Goal: Task Accomplishment & Management: Use online tool/utility

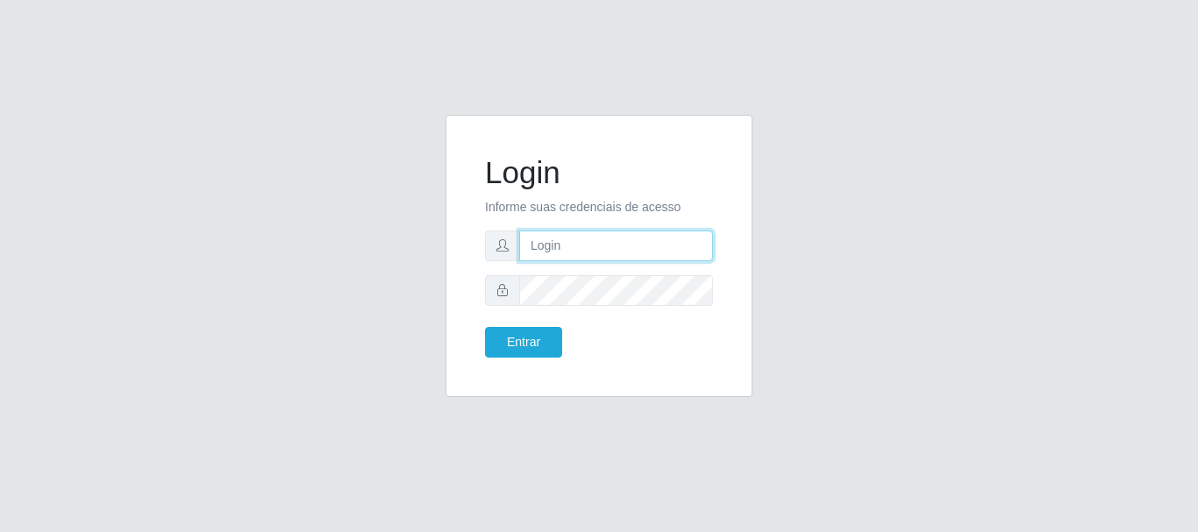
click at [574, 233] on input "text" at bounding box center [616, 246] width 194 height 31
type input "biatriz@comprebem"
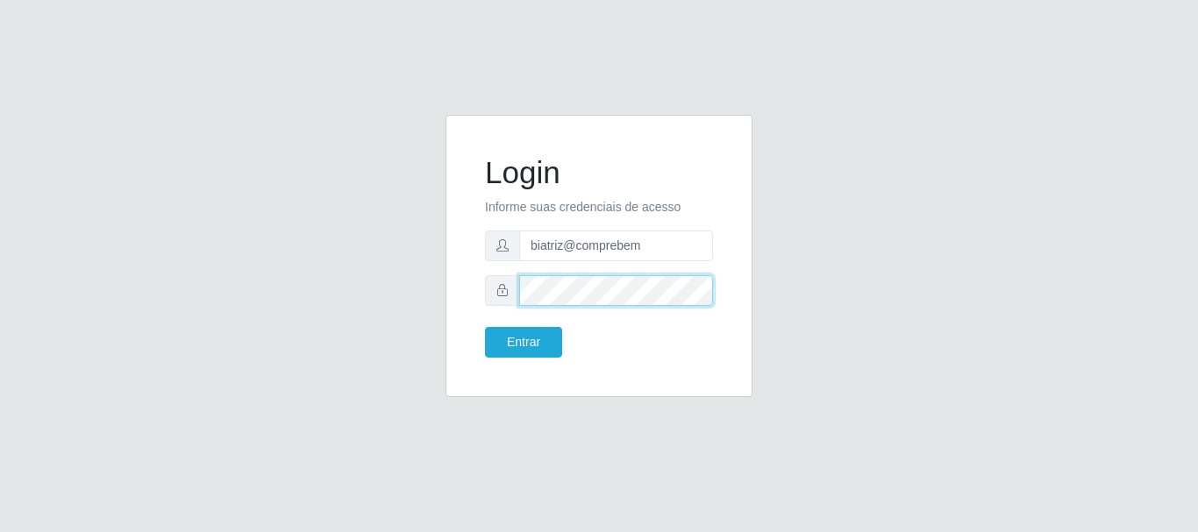
click at [485, 327] on button "Entrar" at bounding box center [523, 342] width 77 height 31
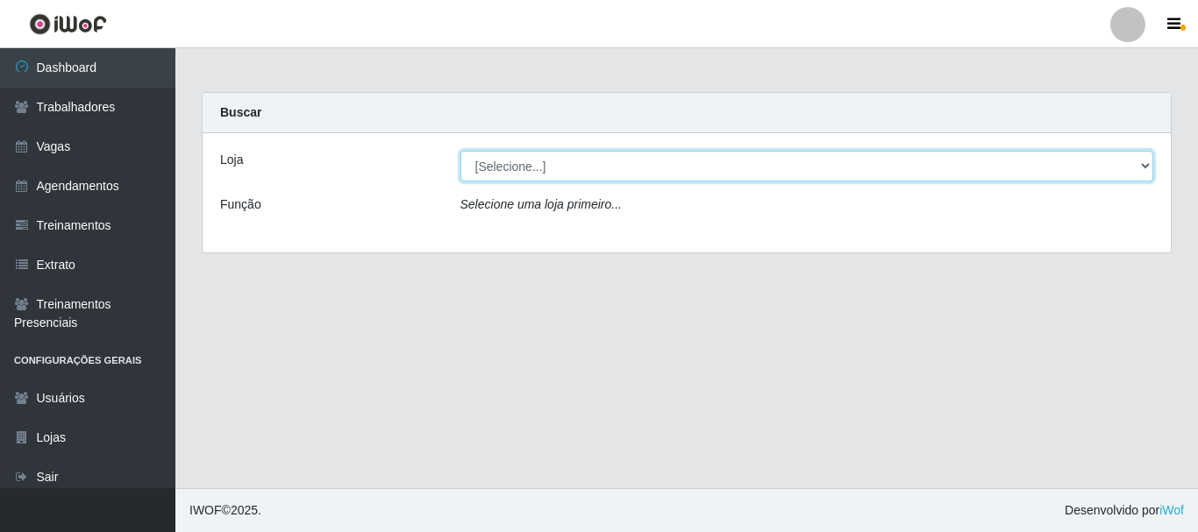
drag, startPoint x: 617, startPoint y: 168, endPoint x: 612, endPoint y: 180, distance: 12.6
click at [616, 168] on select "[Selecione...] Supermercado Compre Bem - Itabaiana" at bounding box center [806, 166] width 693 height 31
select select "264"
click at [460, 151] on select "[Selecione...] Supermercado Compre Bem - Itabaiana" at bounding box center [806, 166] width 693 height 31
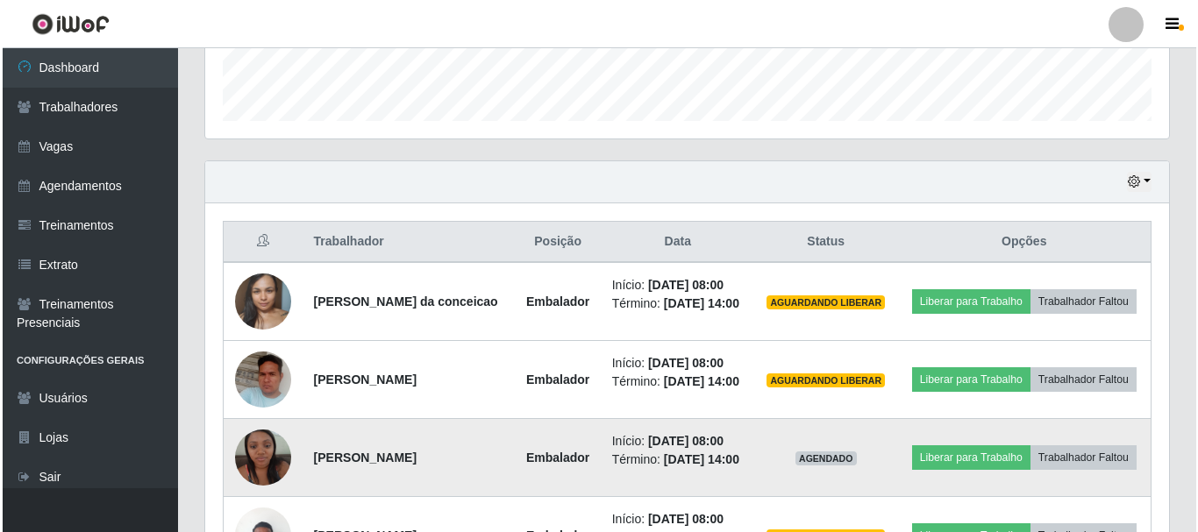
scroll to position [681, 0]
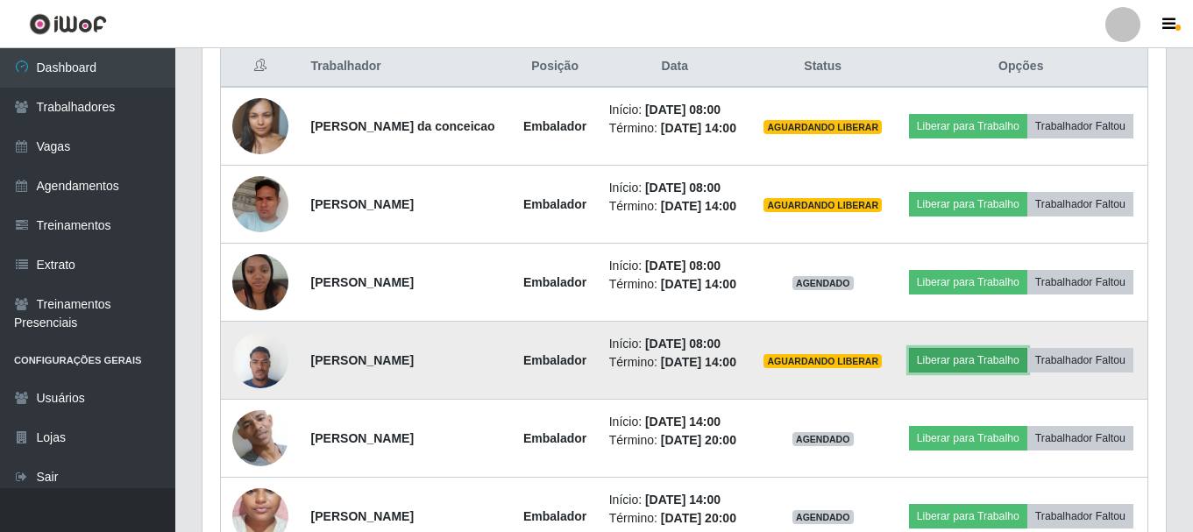
click at [954, 365] on button "Liberar para Trabalho" at bounding box center [968, 360] width 118 height 25
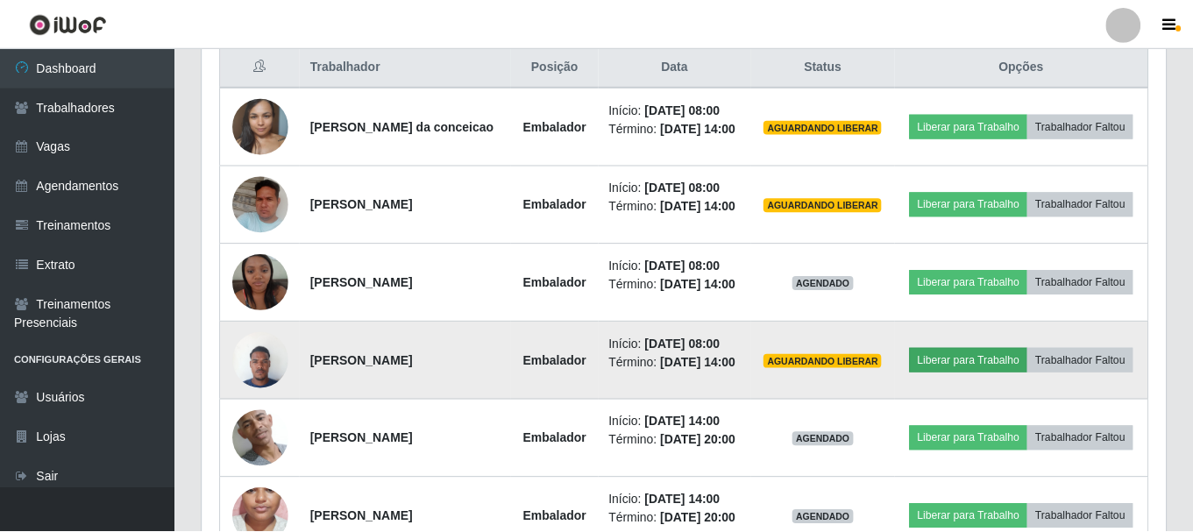
scroll to position [364, 955]
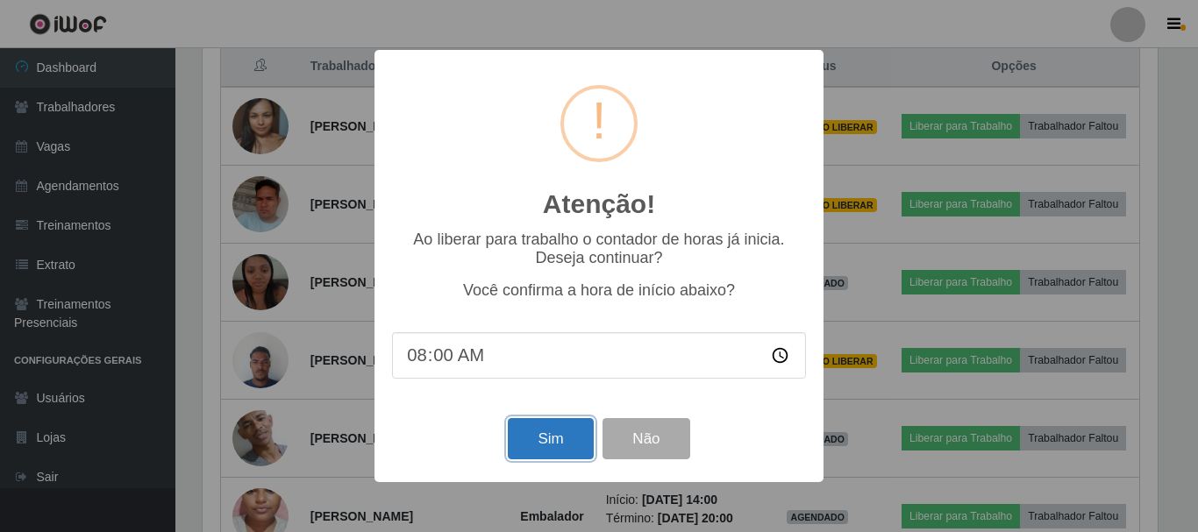
click at [537, 444] on button "Sim" at bounding box center [550, 438] width 85 height 41
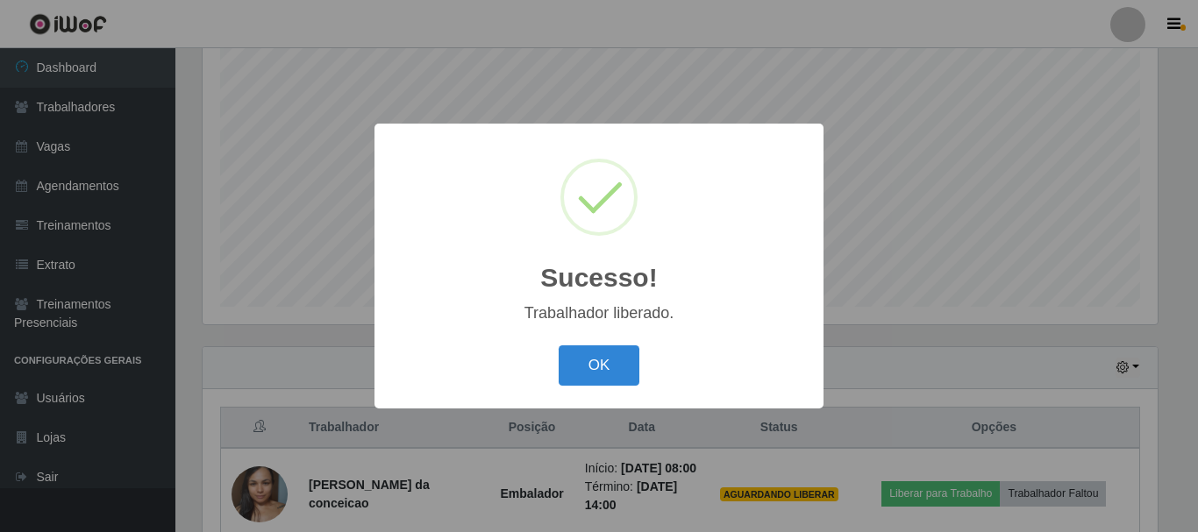
drag, startPoint x: 565, startPoint y: 360, endPoint x: 616, endPoint y: 371, distance: 51.9
click at [565, 362] on button "OK" at bounding box center [599, 365] width 82 height 41
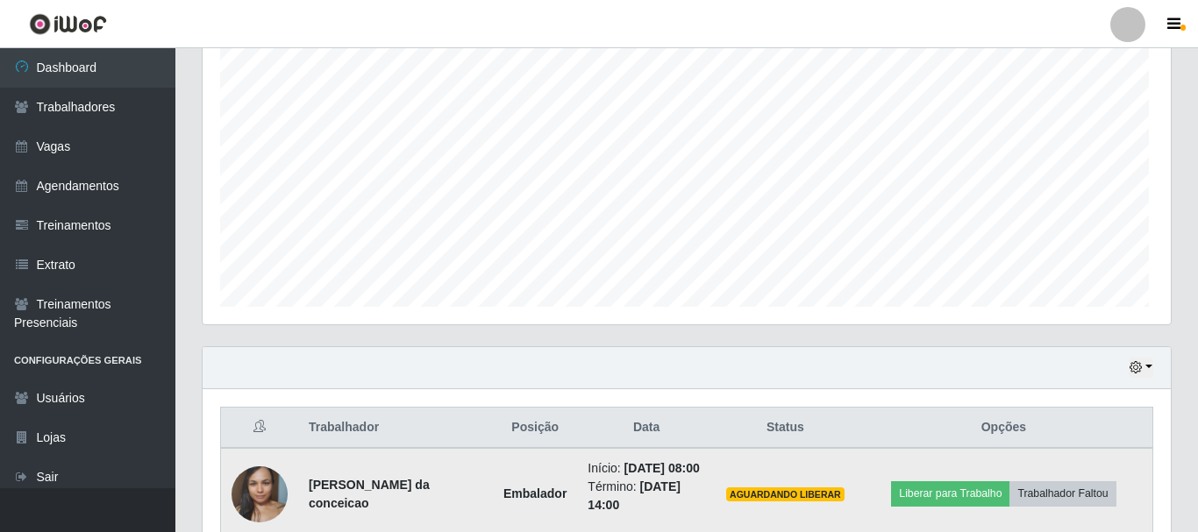
scroll to position [364, 964]
click at [949, 490] on button "Liberar para Trabalho" at bounding box center [947, 493] width 118 height 25
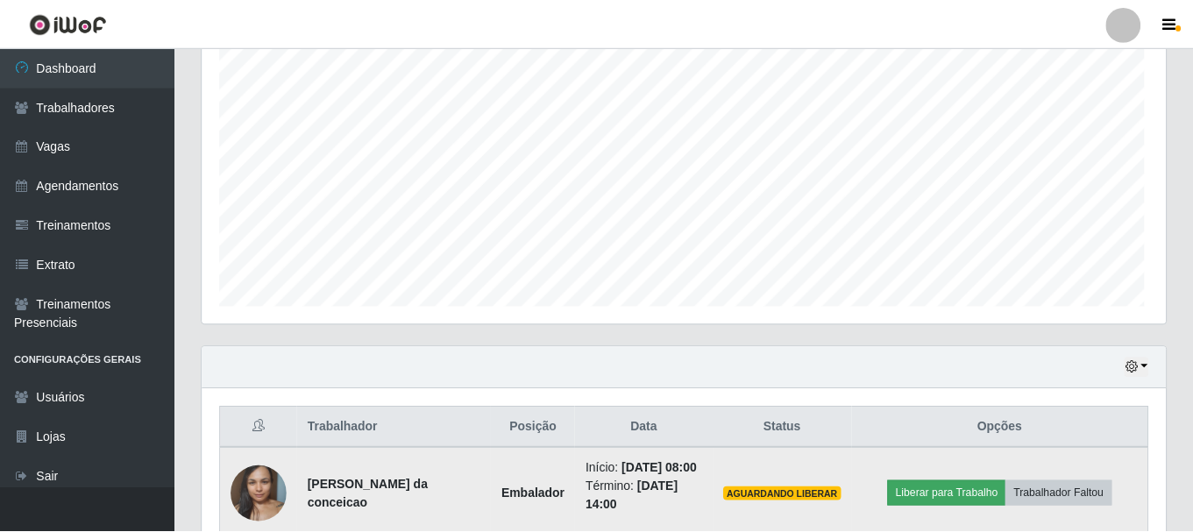
scroll to position [364, 955]
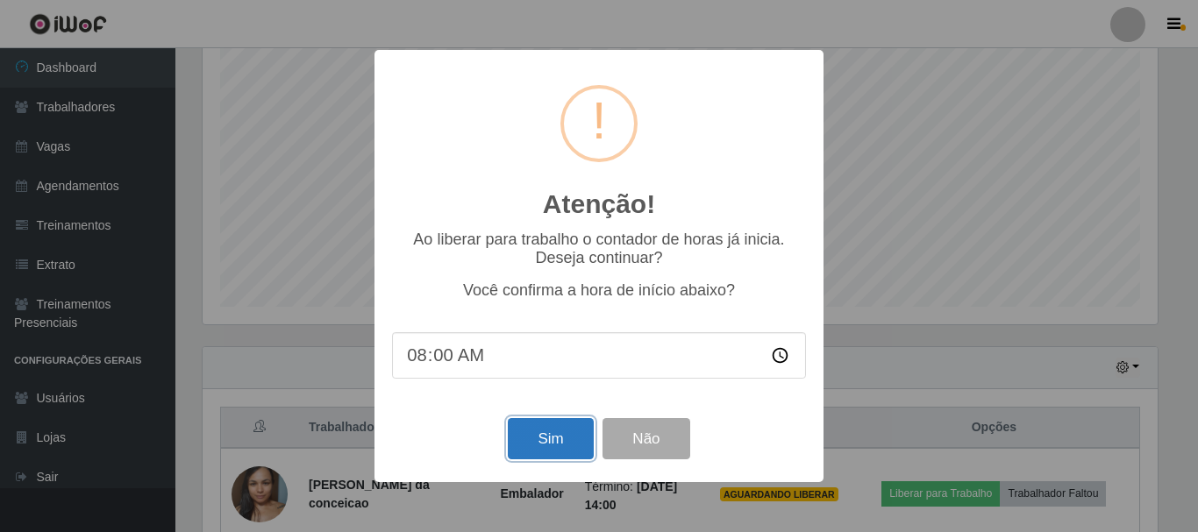
click at [527, 456] on button "Sim" at bounding box center [550, 438] width 85 height 41
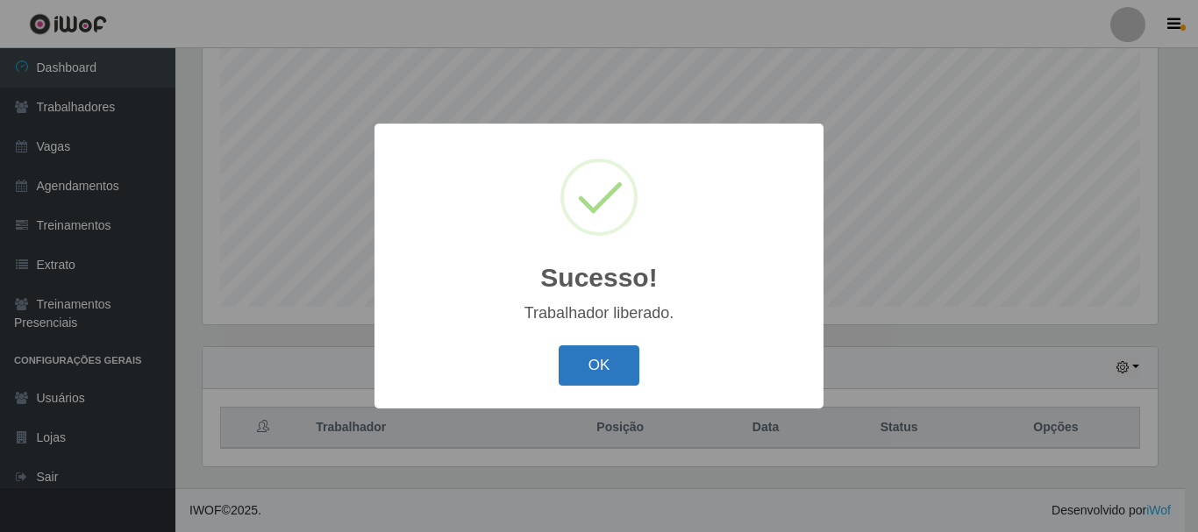
click at [590, 348] on button "OK" at bounding box center [599, 365] width 82 height 41
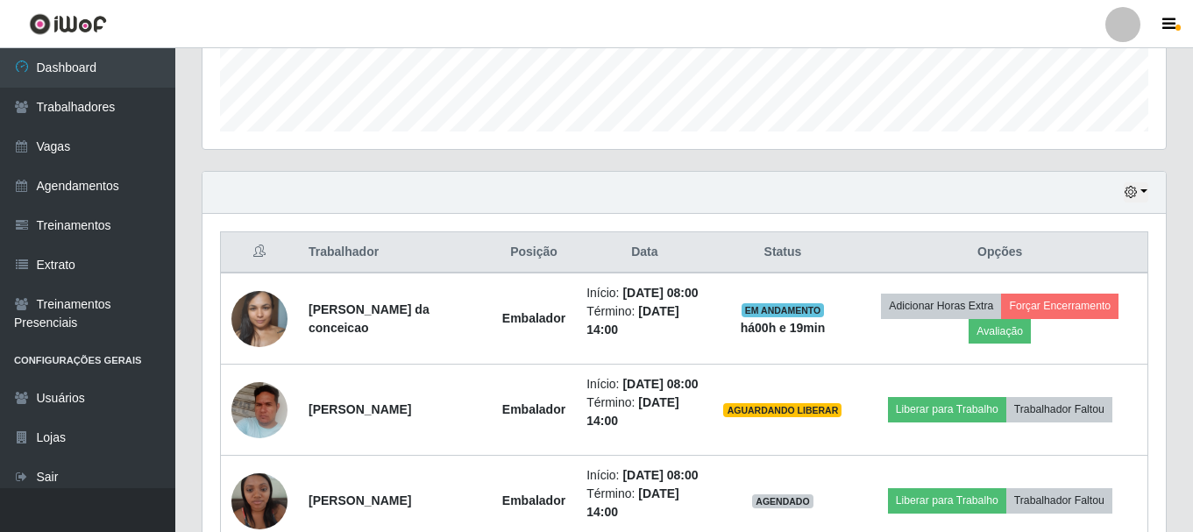
scroll to position [583, 0]
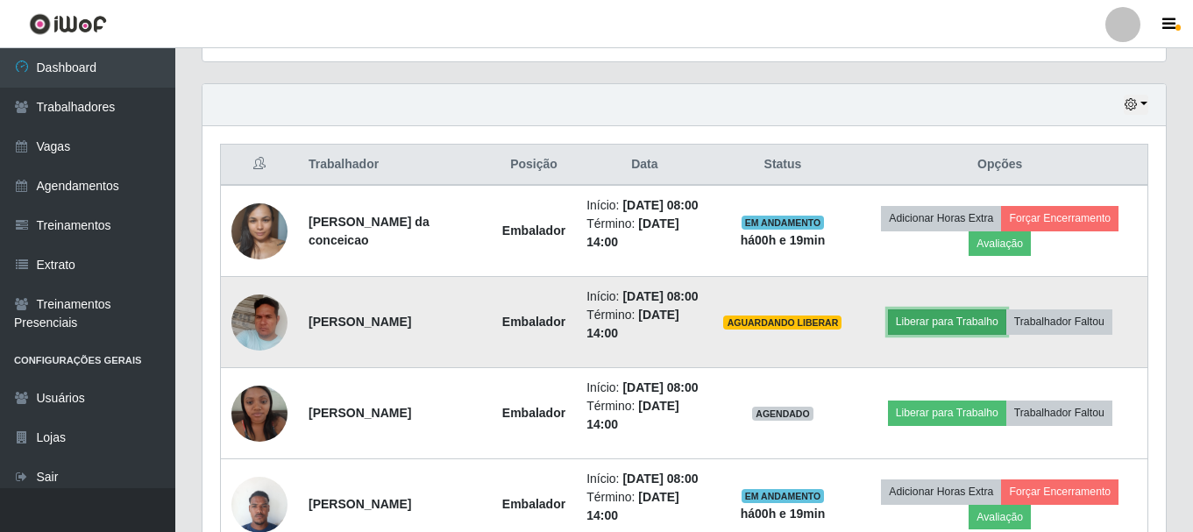
click at [928, 324] on button "Liberar para Trabalho" at bounding box center [947, 321] width 118 height 25
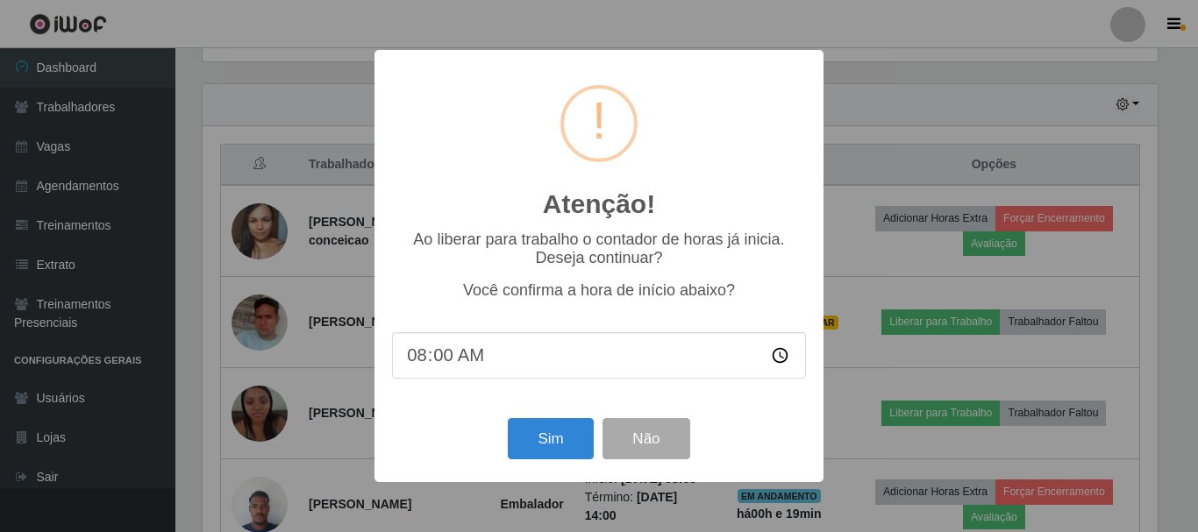
click at [533, 421] on div "Sim Não" at bounding box center [599, 439] width 414 height 50
click at [550, 442] on button "Sim" at bounding box center [550, 438] width 85 height 41
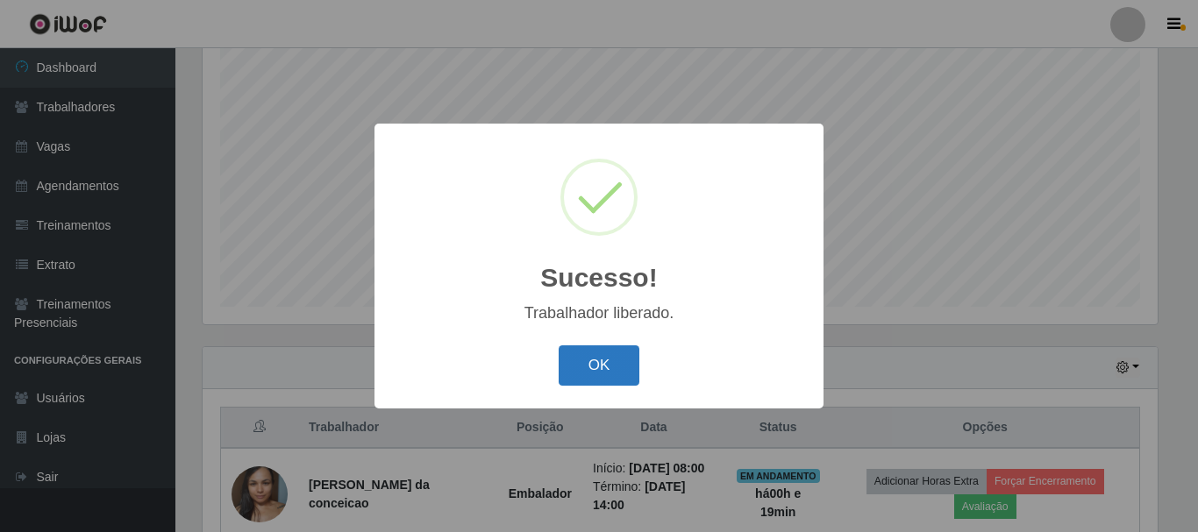
click at [585, 370] on button "OK" at bounding box center [599, 365] width 82 height 41
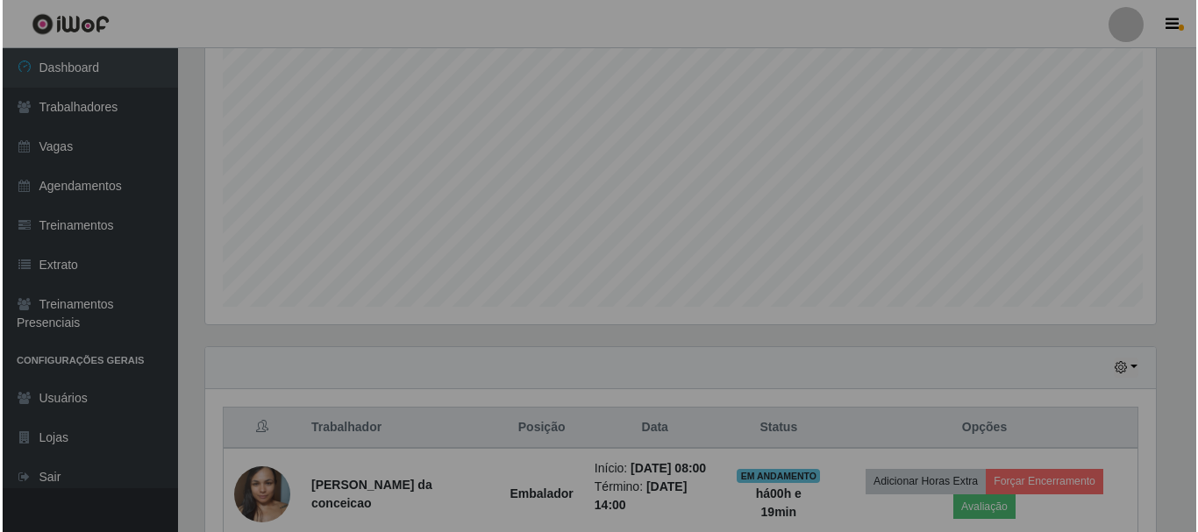
scroll to position [583, 0]
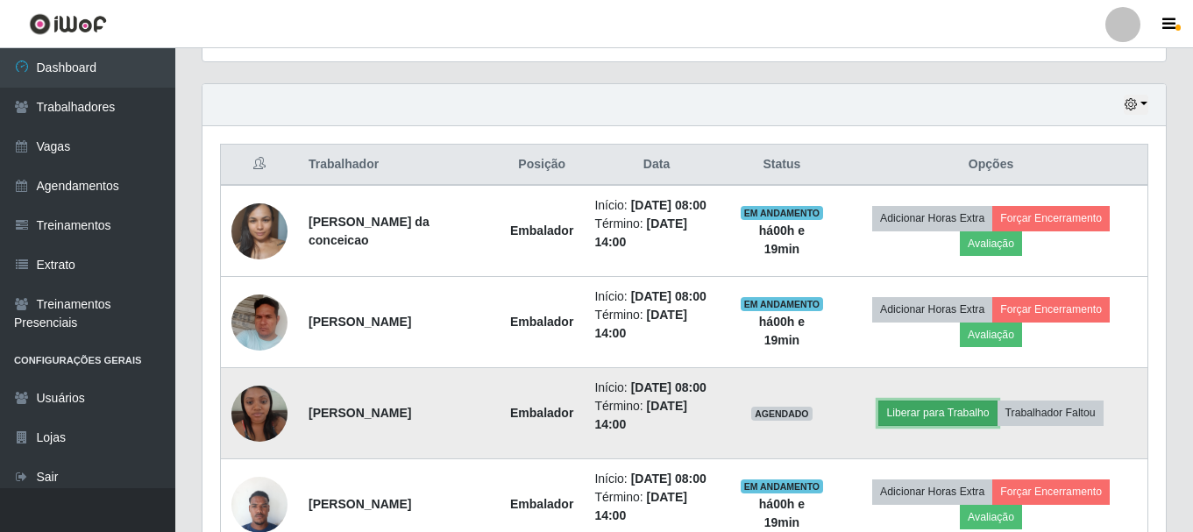
click at [908, 404] on button "Liberar para Trabalho" at bounding box center [937, 413] width 118 height 25
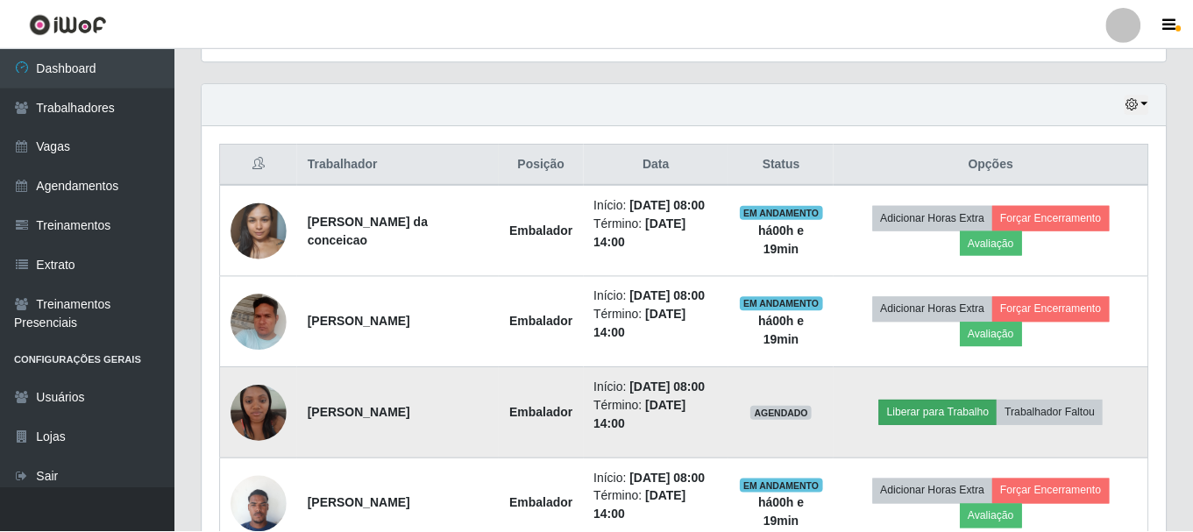
scroll to position [0, 0]
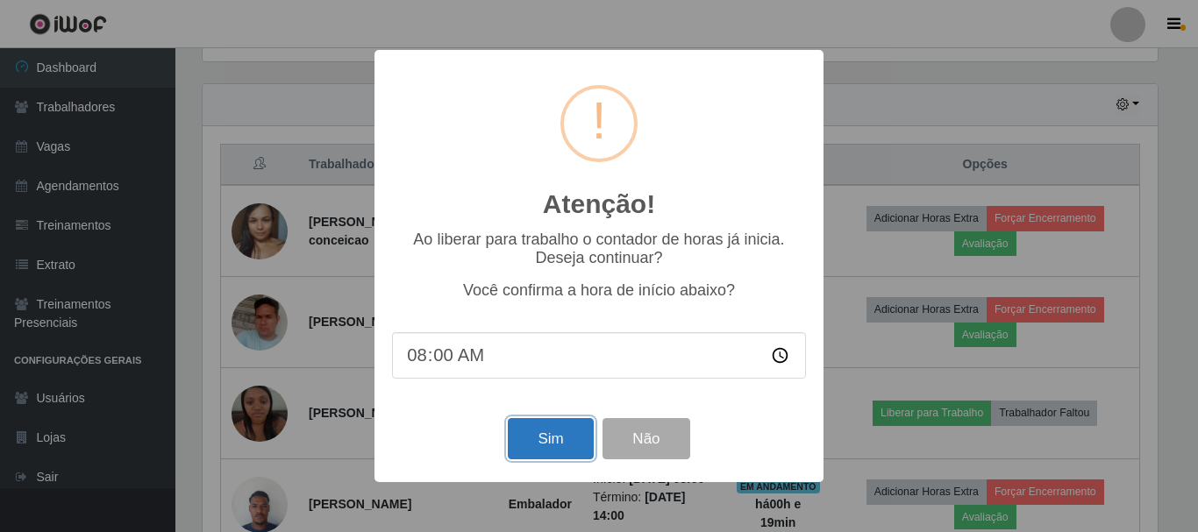
click at [529, 439] on button "Sim" at bounding box center [550, 438] width 85 height 41
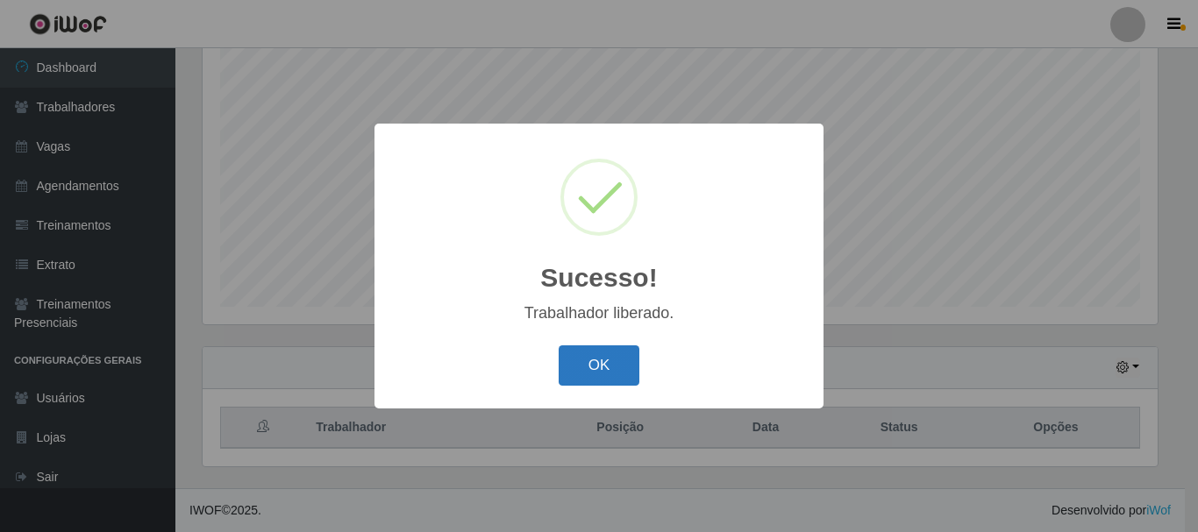
click at [596, 373] on button "OK" at bounding box center [599, 365] width 82 height 41
